Goal: Navigation & Orientation: Find specific page/section

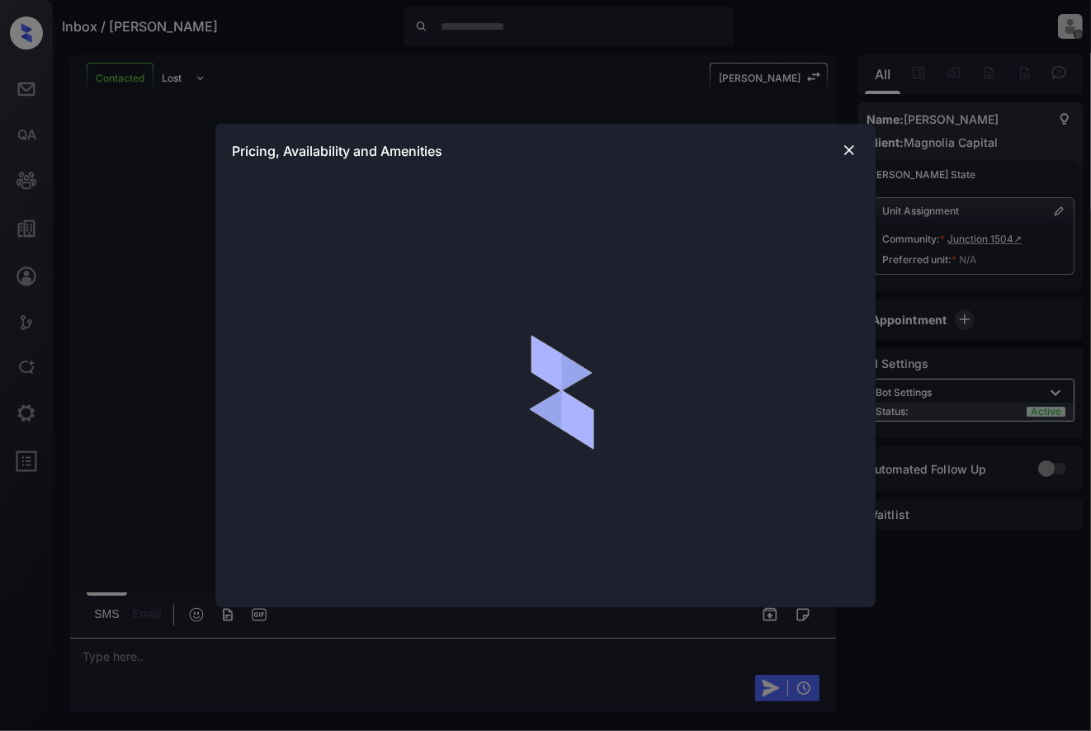
scroll to position [1319, 0]
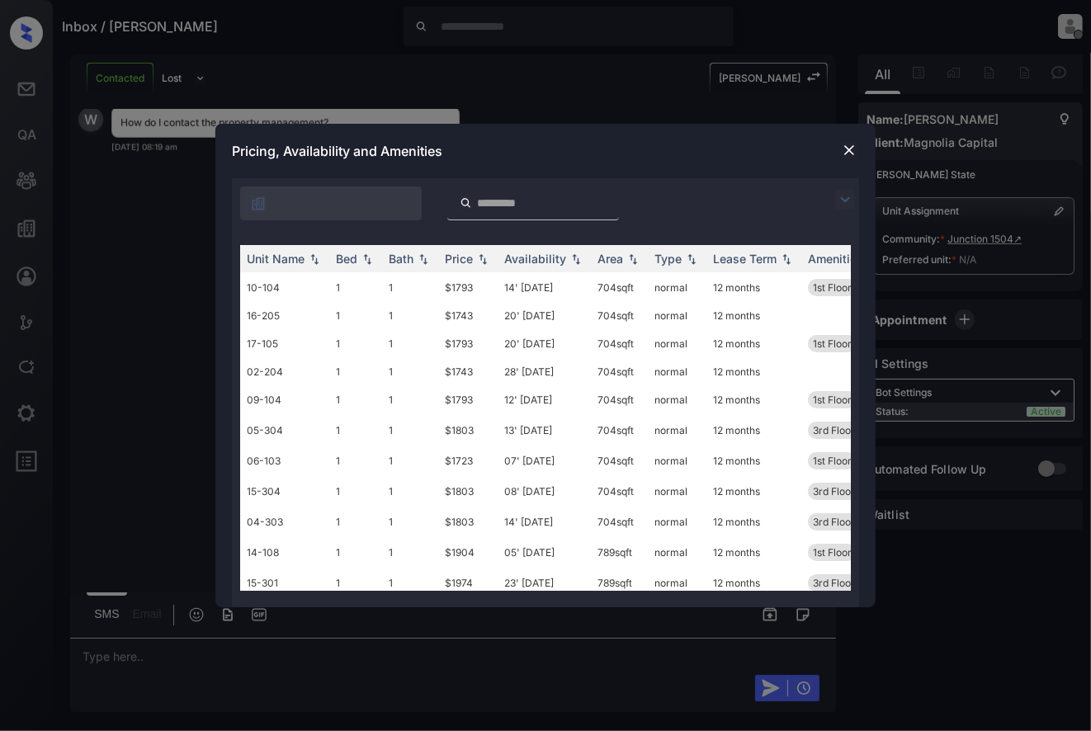
click at [851, 144] on img at bounding box center [849, 150] width 17 height 17
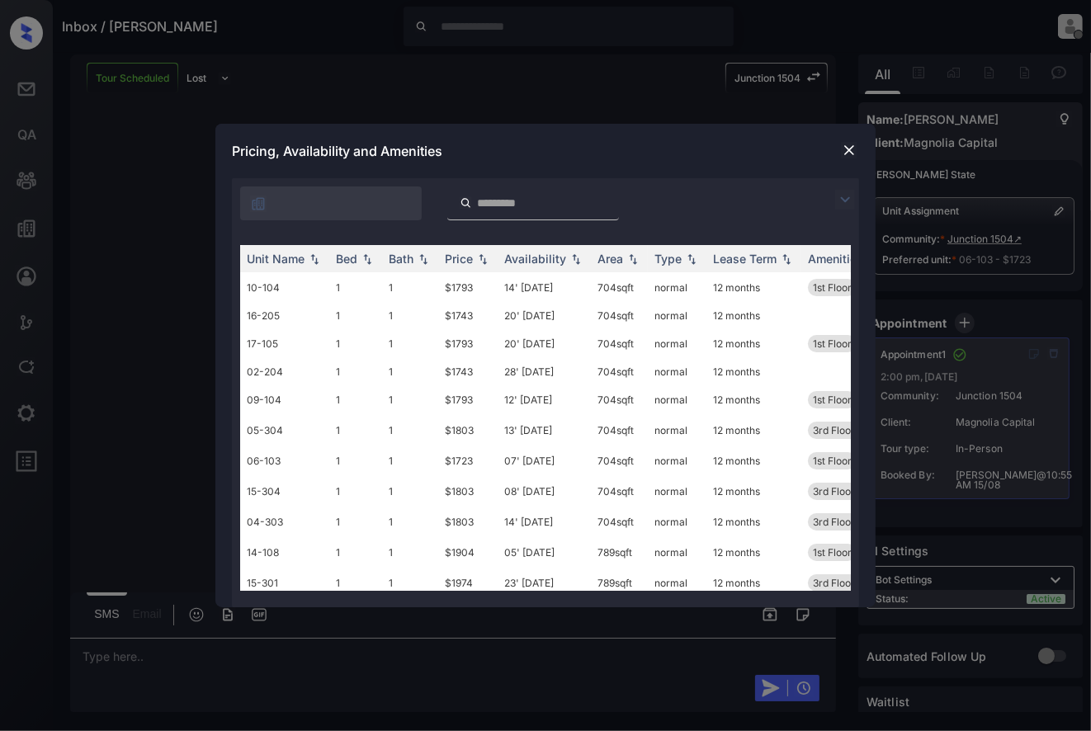
scroll to position [2138, 0]
click at [852, 158] on img at bounding box center [849, 150] width 17 height 17
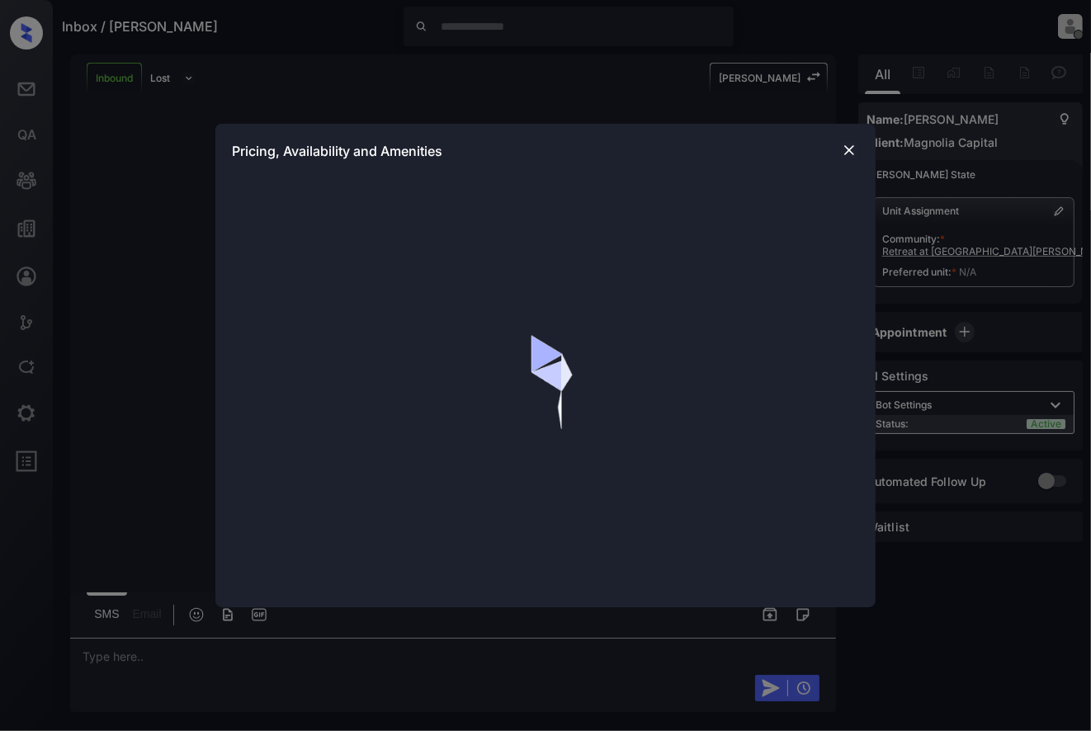
scroll to position [365, 0]
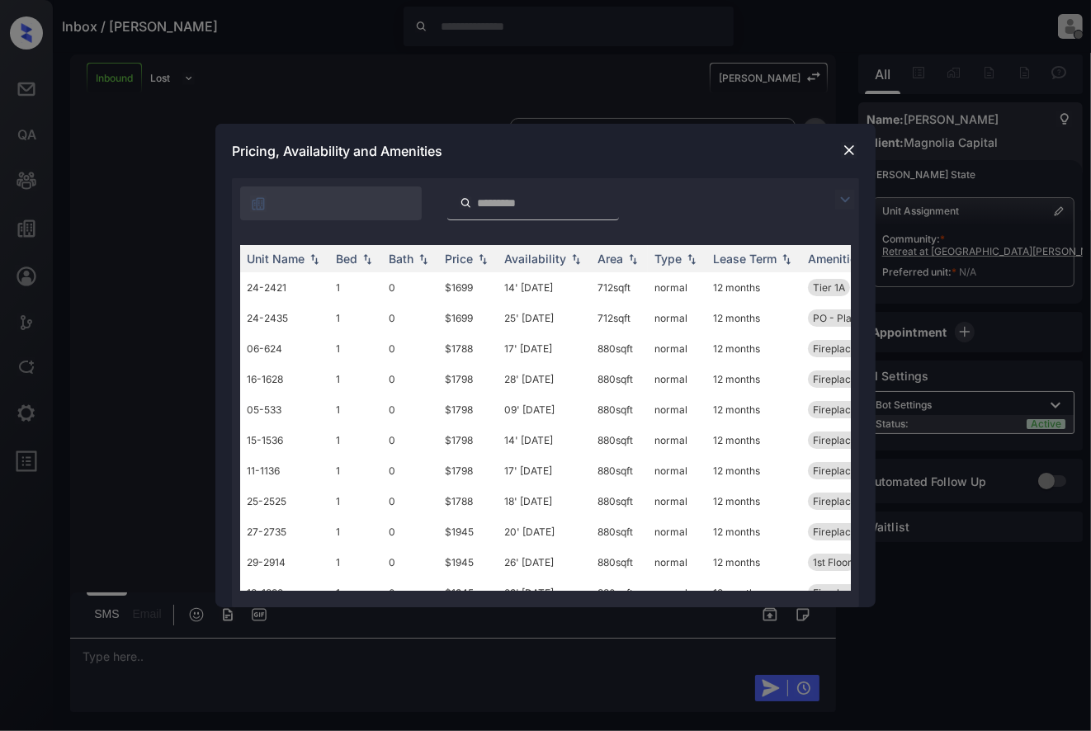
click at [847, 151] on img at bounding box center [849, 150] width 17 height 17
